Goal: Find specific page/section: Find specific page/section

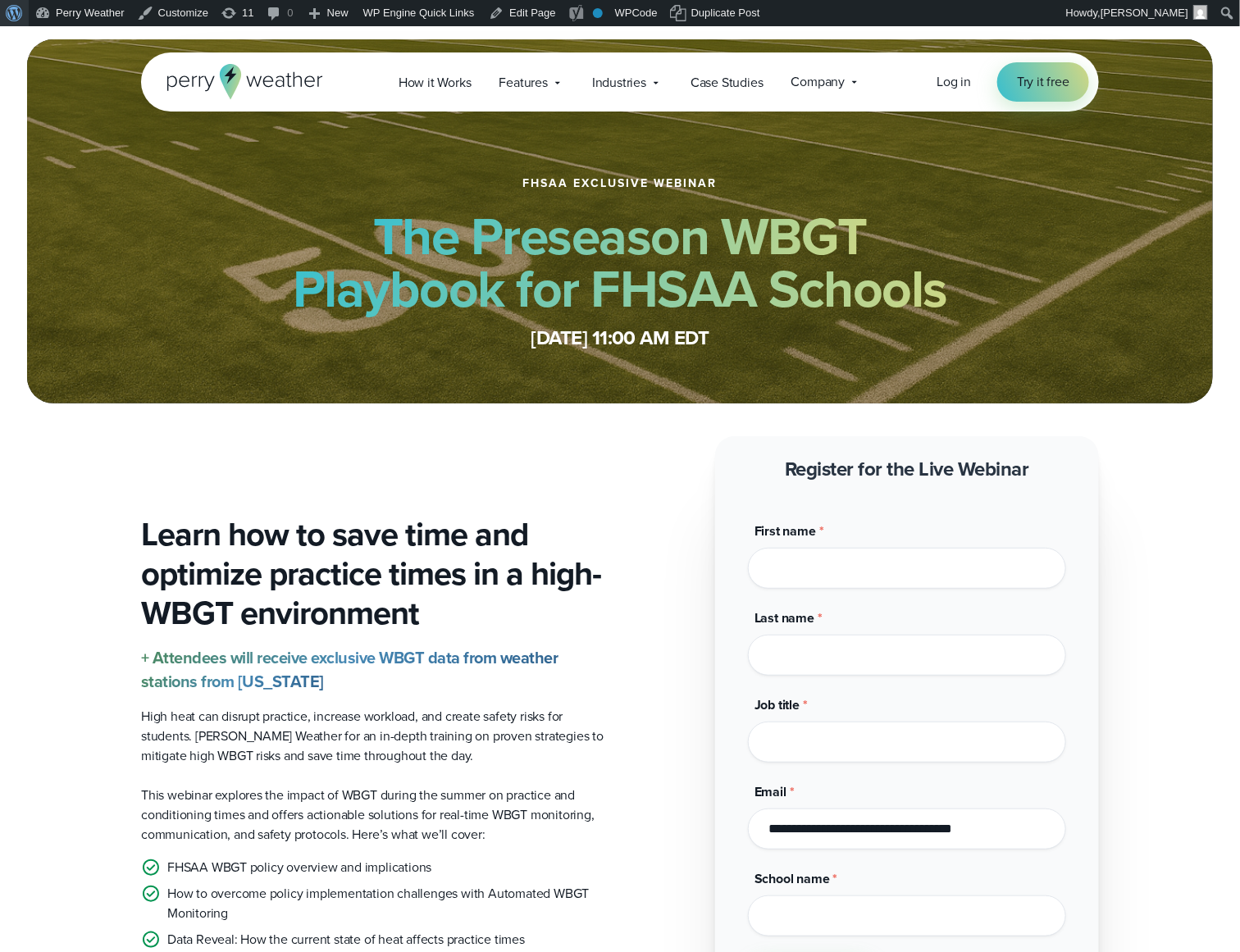
click at [6, 9] on span "Toolbar" at bounding box center [12, 11] width 12 height 23
